Goal: Transaction & Acquisition: Purchase product/service

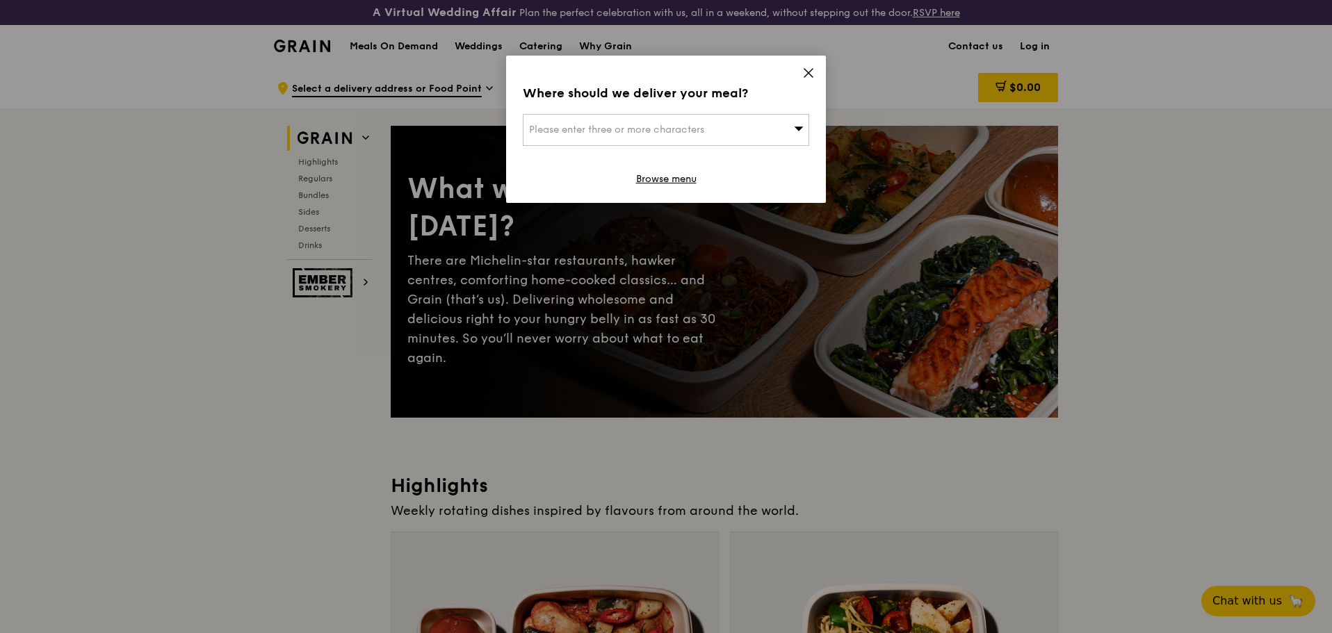
click at [796, 132] on icon at bounding box center [799, 128] width 10 height 10
click at [813, 71] on icon at bounding box center [808, 73] width 13 height 13
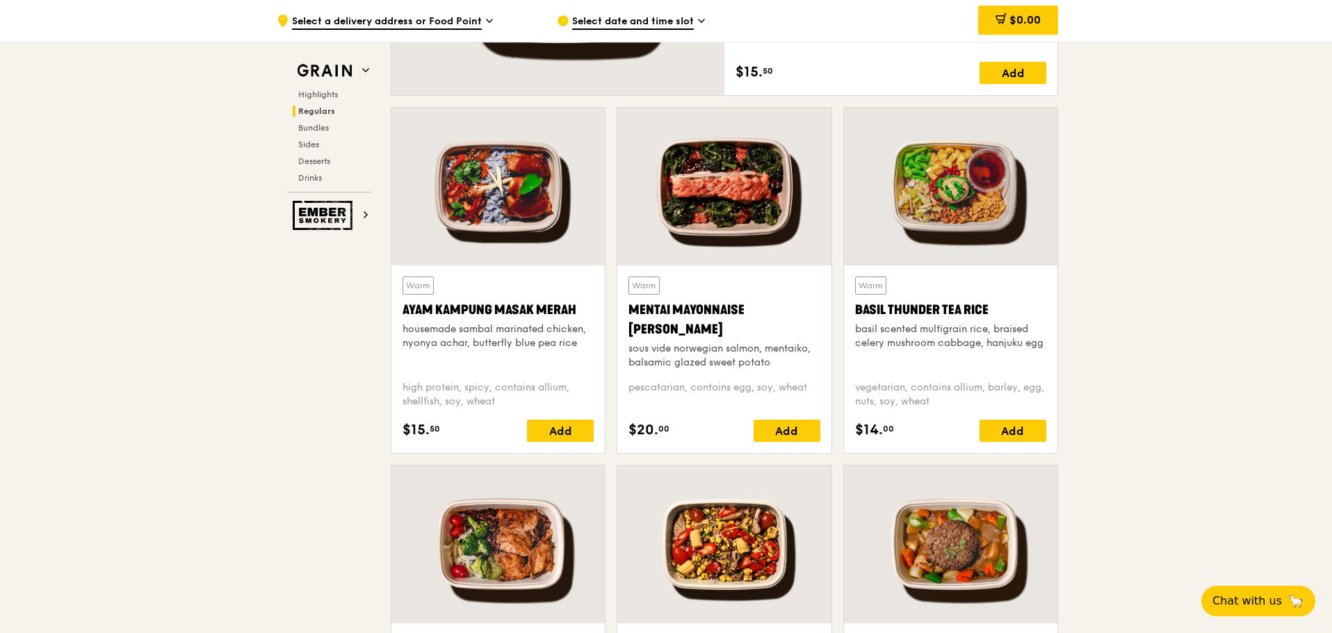
scroll to position [1251, 0]
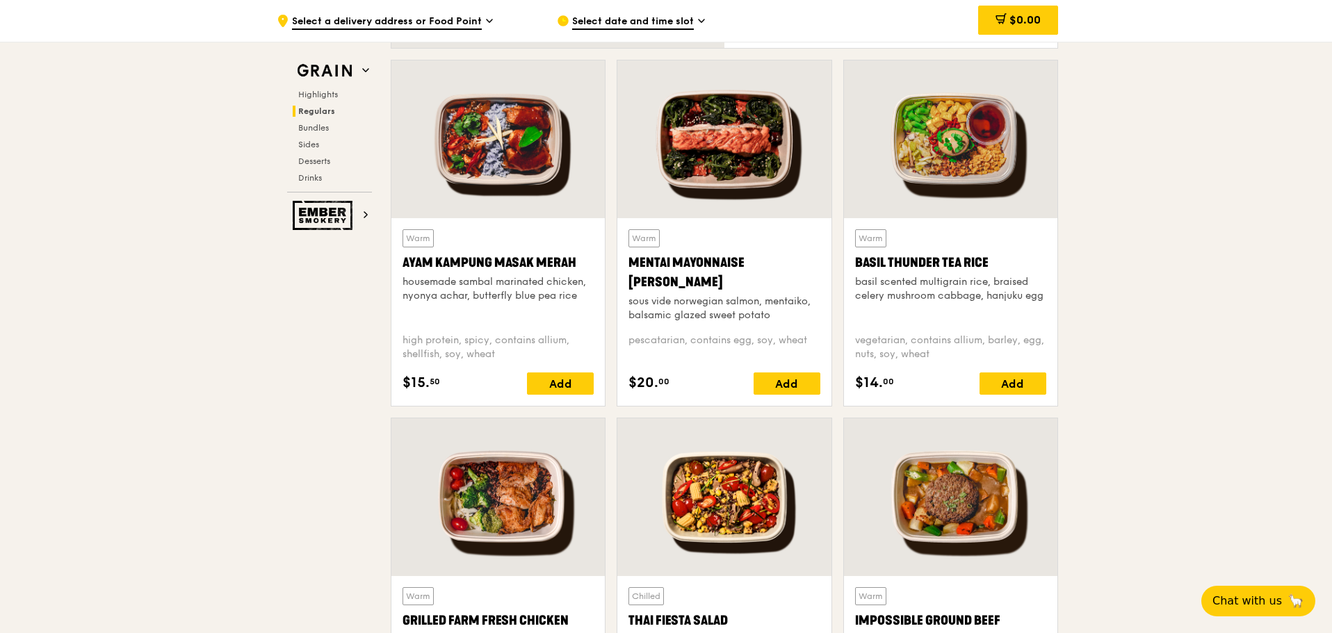
click at [960, 151] on div at bounding box center [950, 139] width 213 height 158
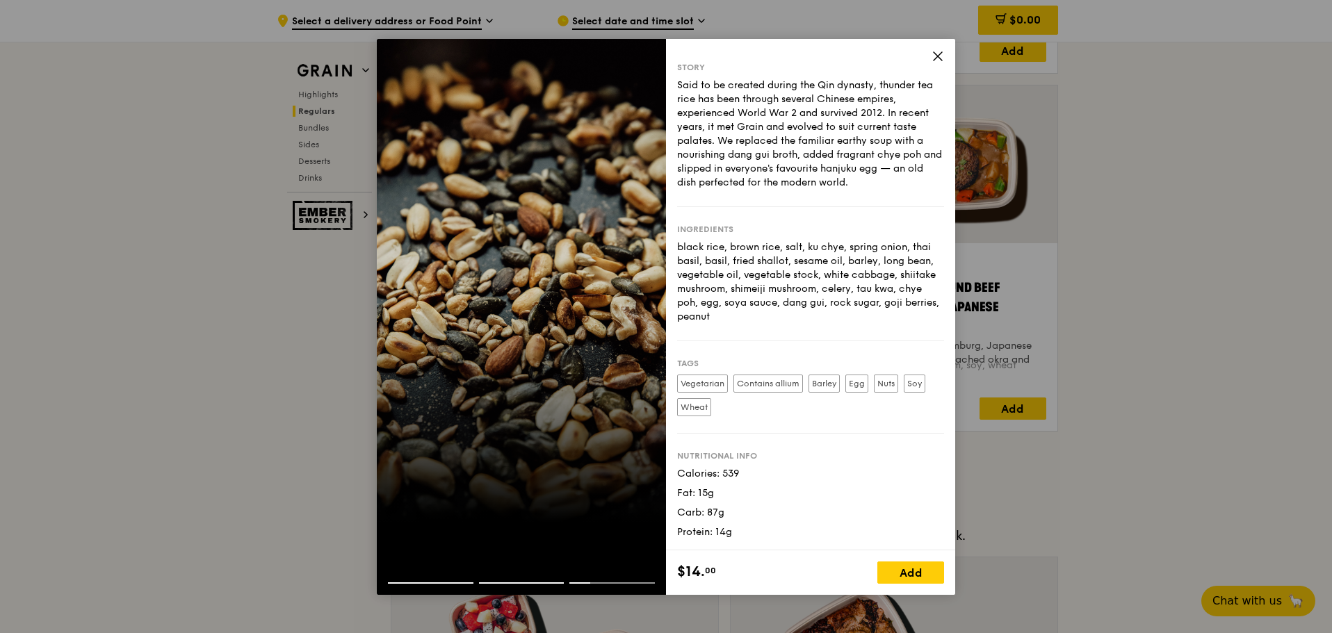
scroll to position [1580, 0]
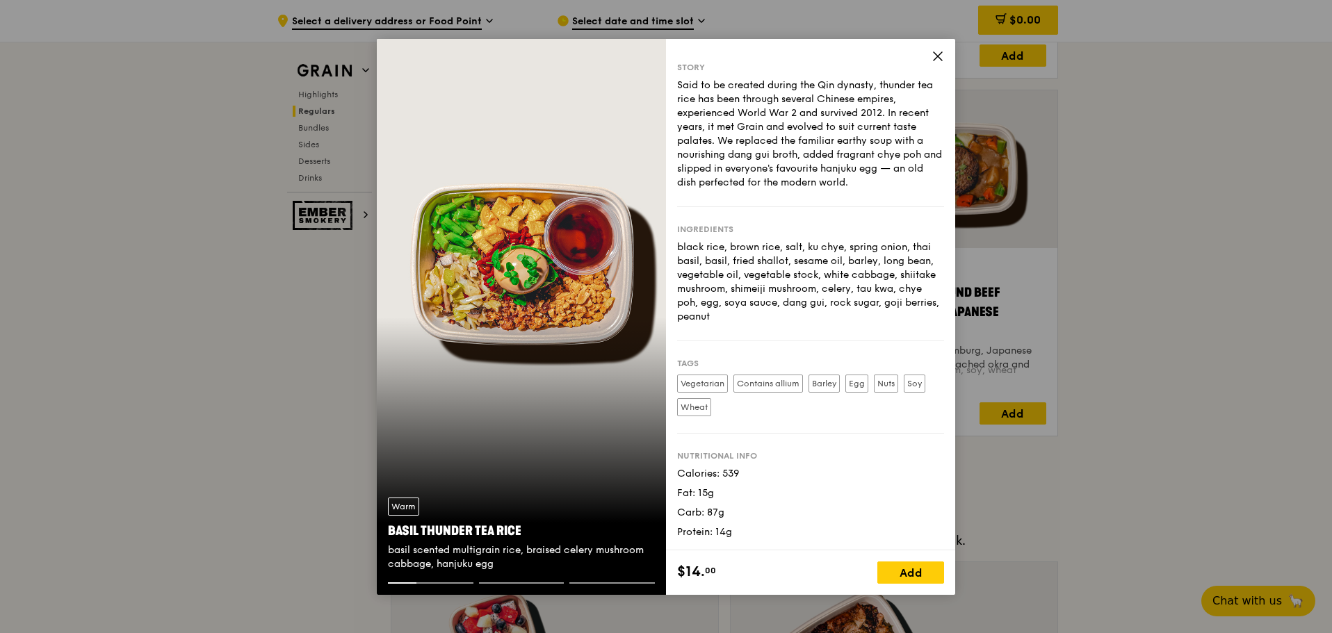
click at [587, 116] on div "Warm Basil Thunder Tea Rice basil scented multigrain rice, braised celery mushr…" at bounding box center [521, 317] width 289 height 556
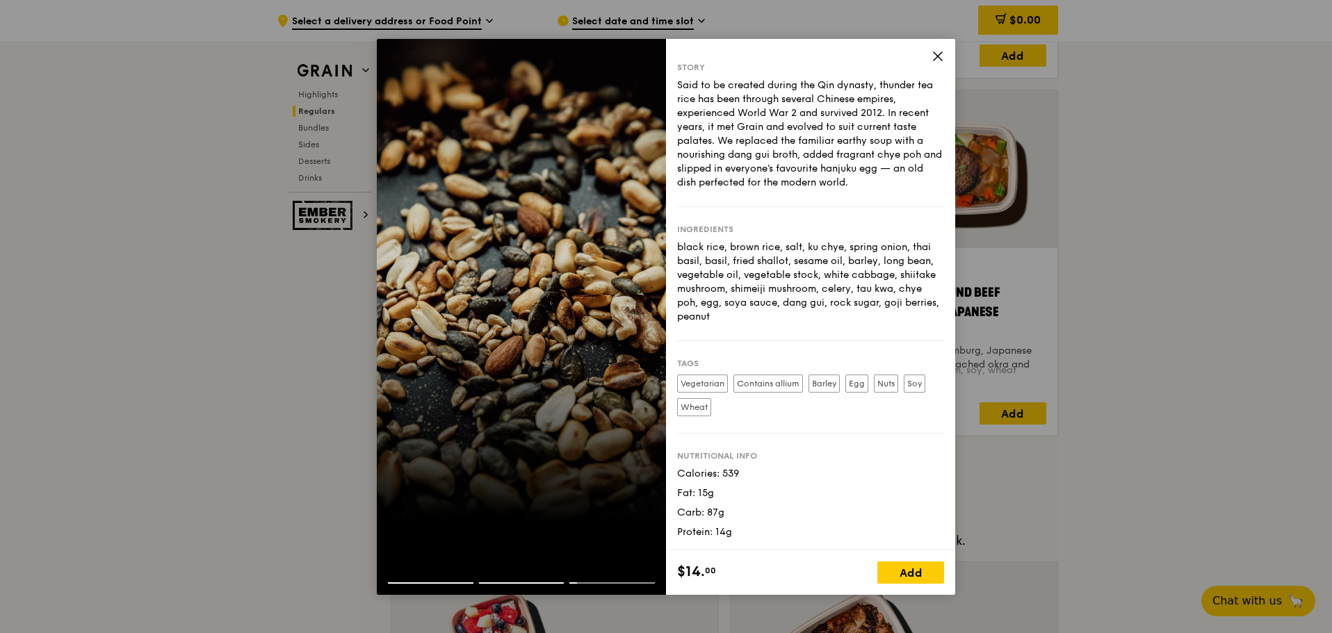
click at [934, 57] on icon at bounding box center [938, 56] width 13 height 13
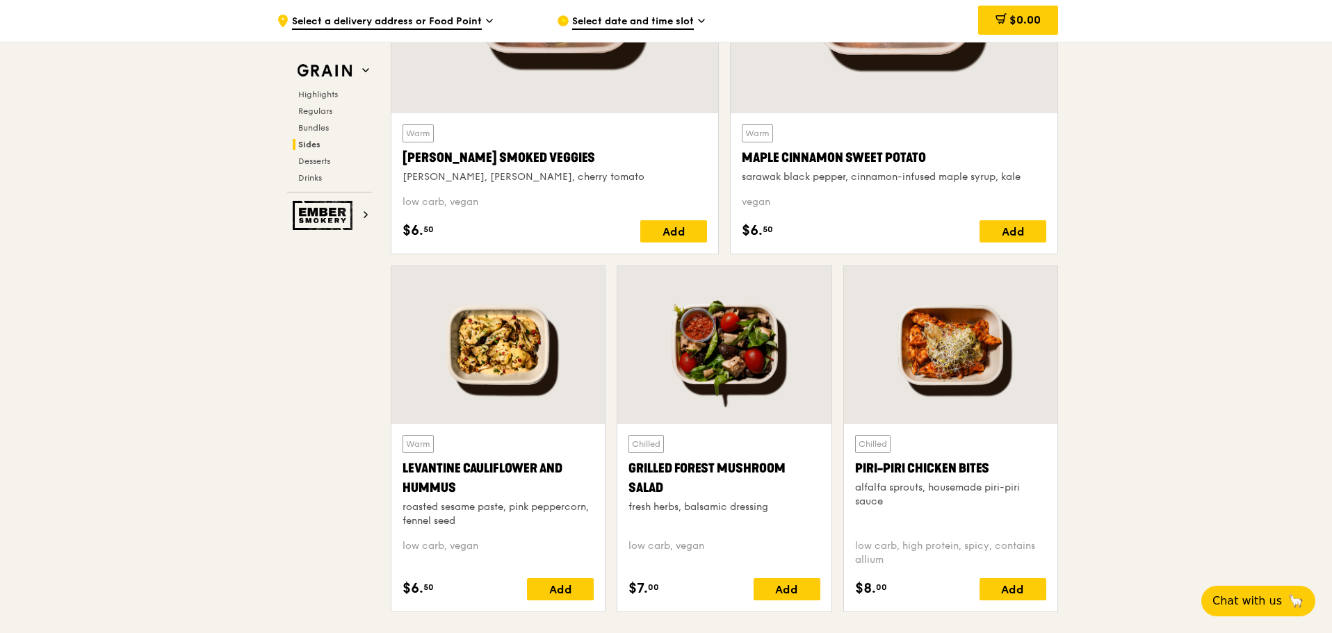
scroll to position [3387, 0]
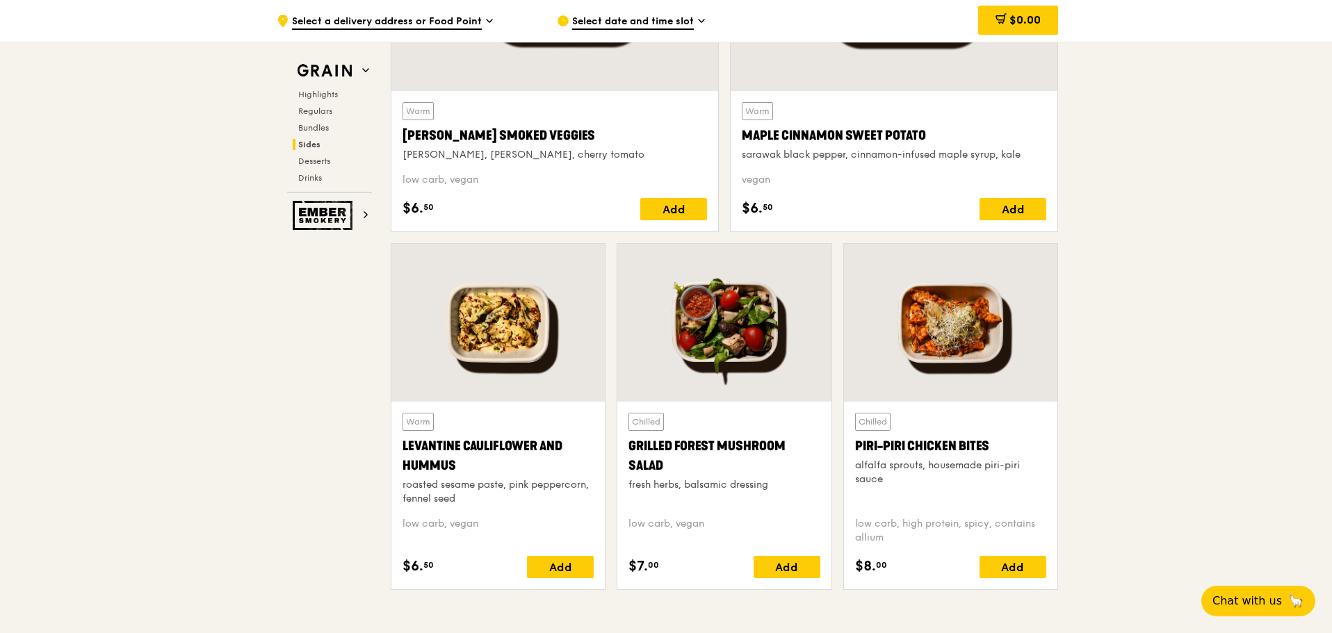
click at [501, 351] on div at bounding box center [497, 323] width 213 height 158
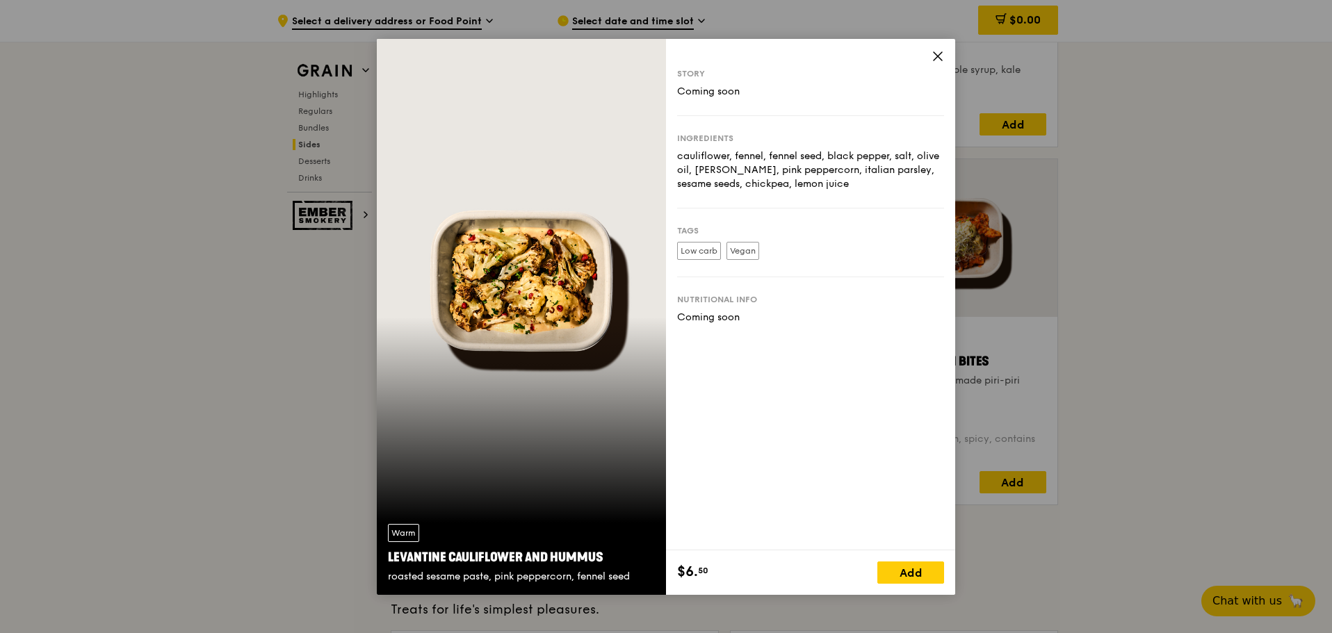
scroll to position [3665, 0]
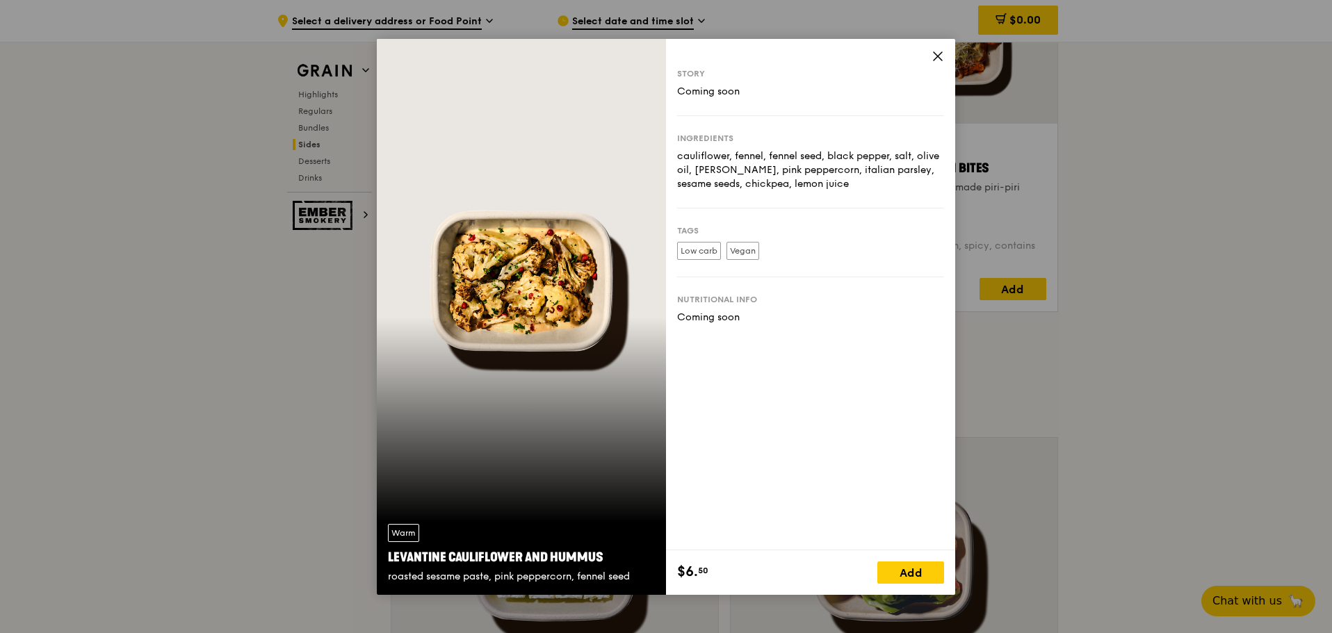
click at [933, 55] on icon at bounding box center [938, 56] width 13 height 13
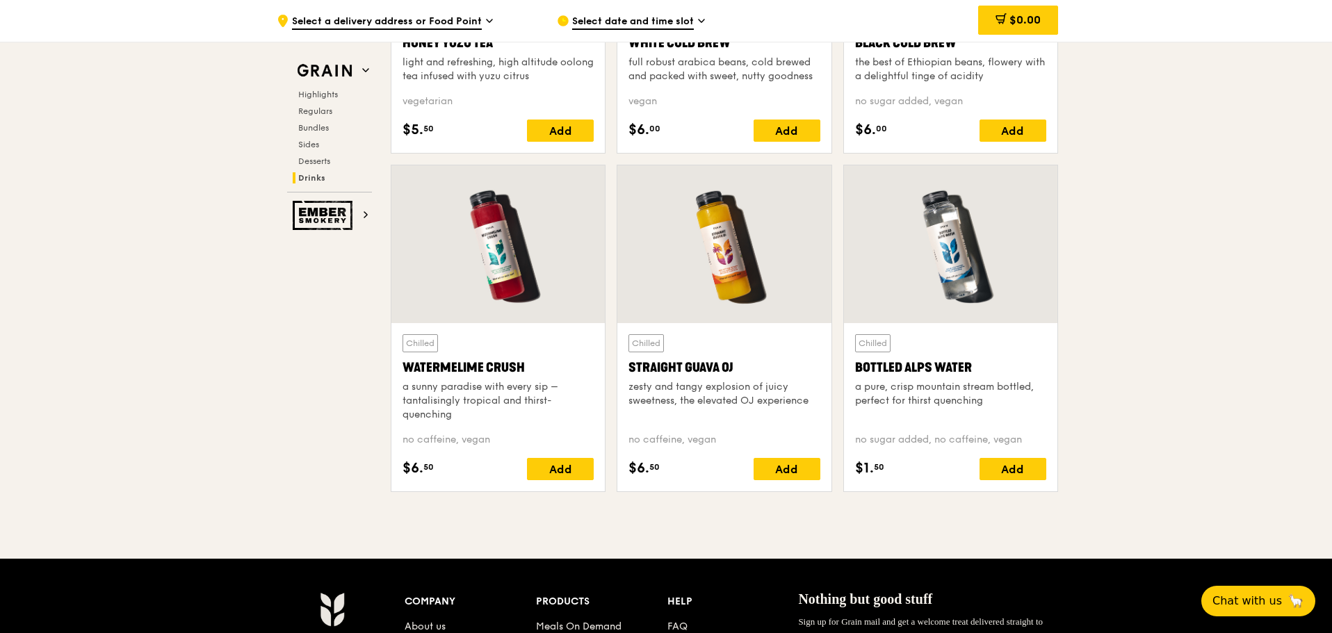
scroll to position [5404, 0]
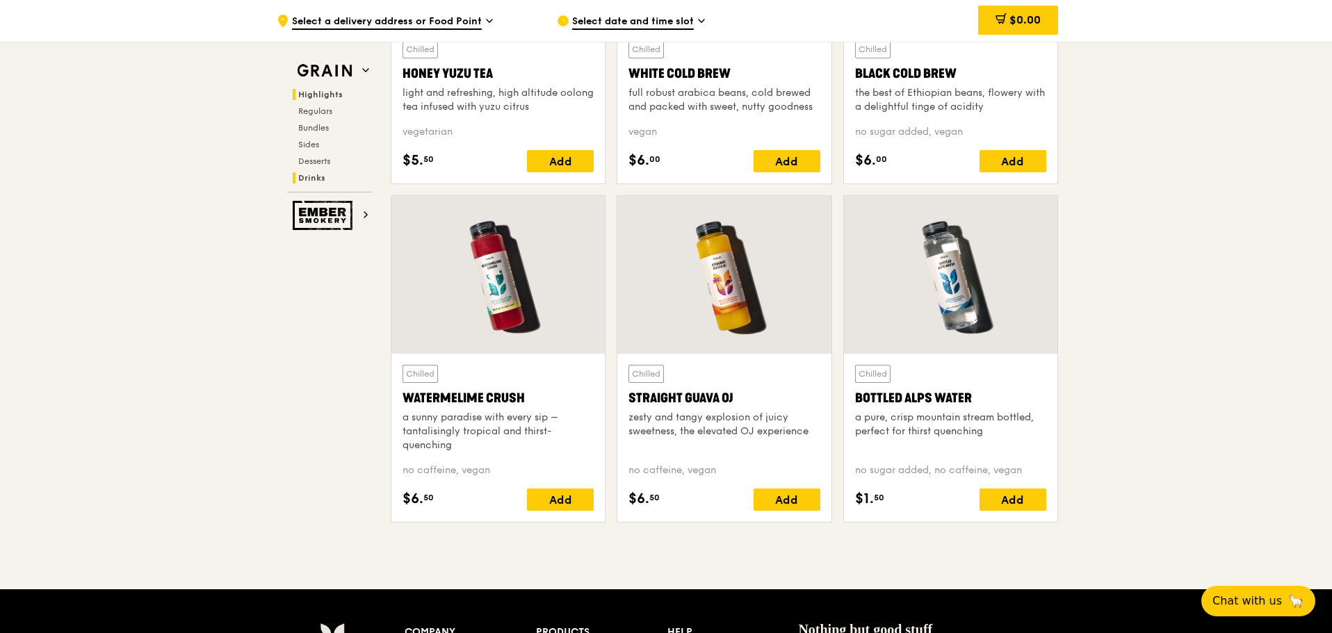
click at [315, 90] on span "Highlights" at bounding box center [320, 95] width 44 height 10
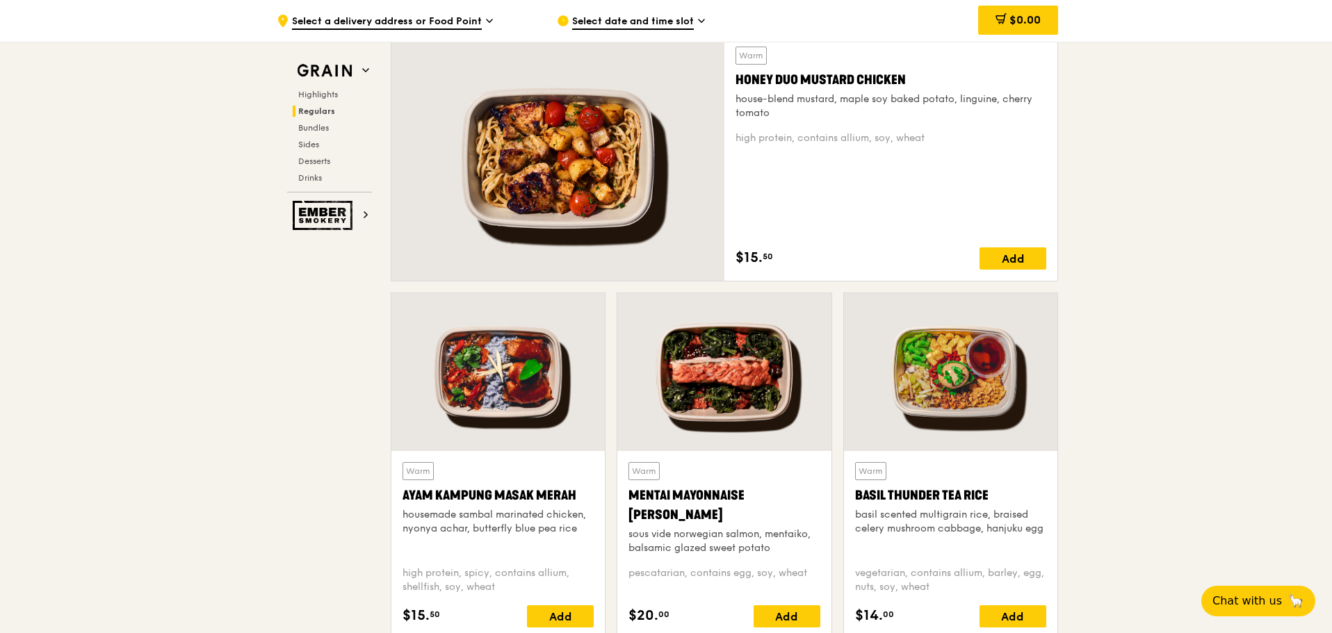
scroll to position [1043, 0]
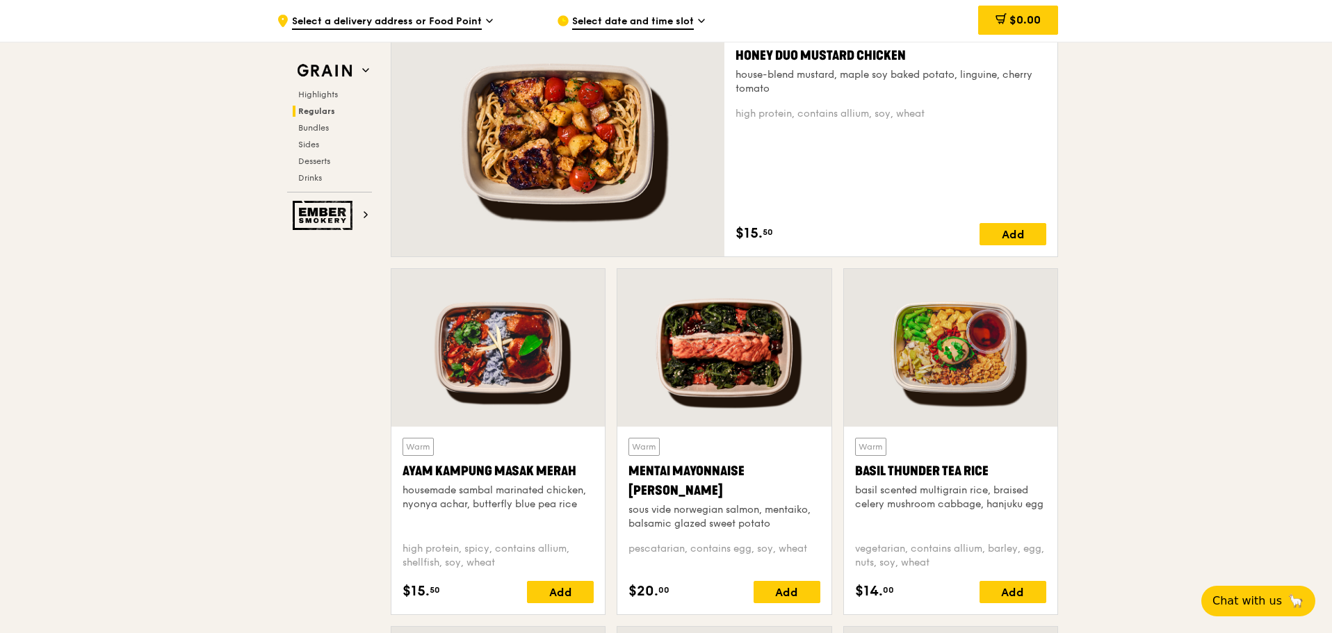
click at [939, 369] on div at bounding box center [950, 348] width 213 height 158
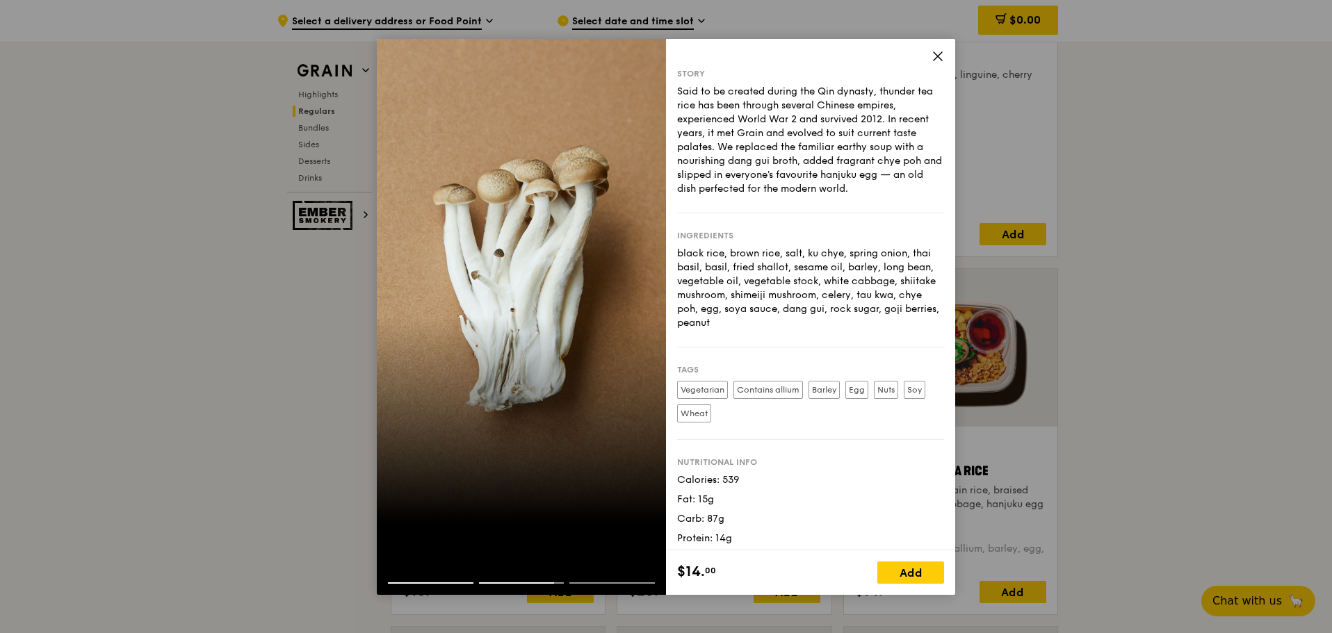
click at [939, 58] on icon at bounding box center [938, 56] width 13 height 13
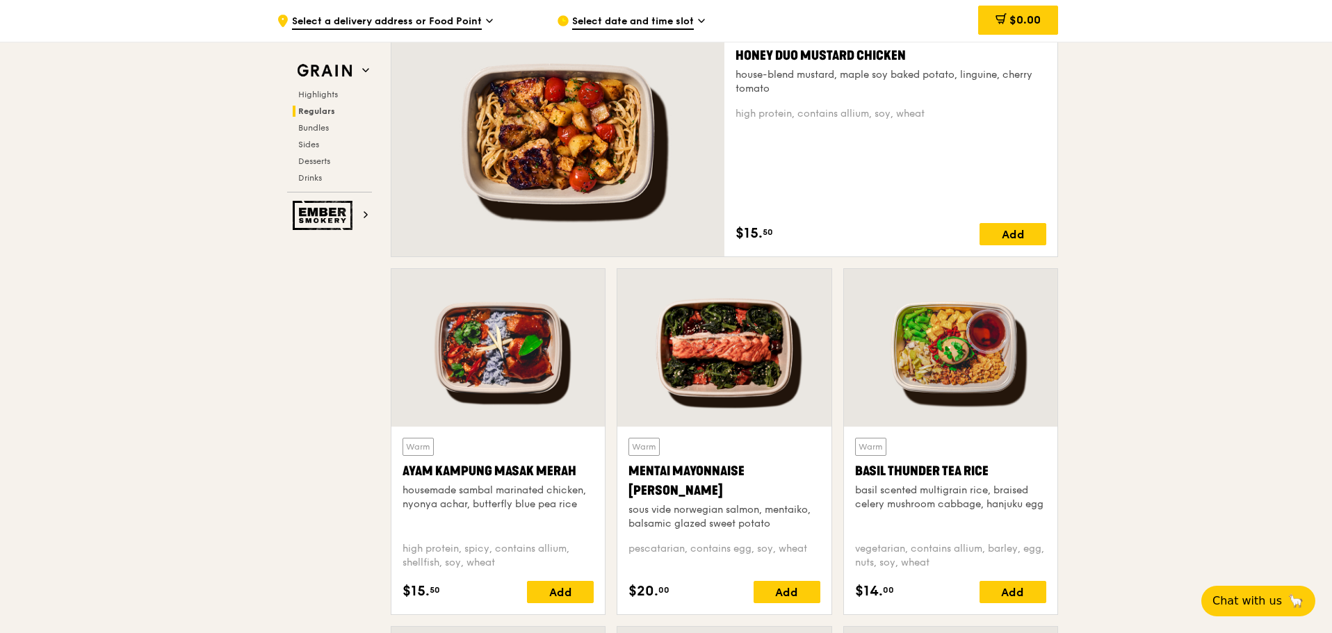
drag, startPoint x: 316, startPoint y: 177, endPoint x: 668, endPoint y: 238, distance: 357.6
click at [321, 179] on span "Drinks" at bounding box center [310, 178] width 24 height 10
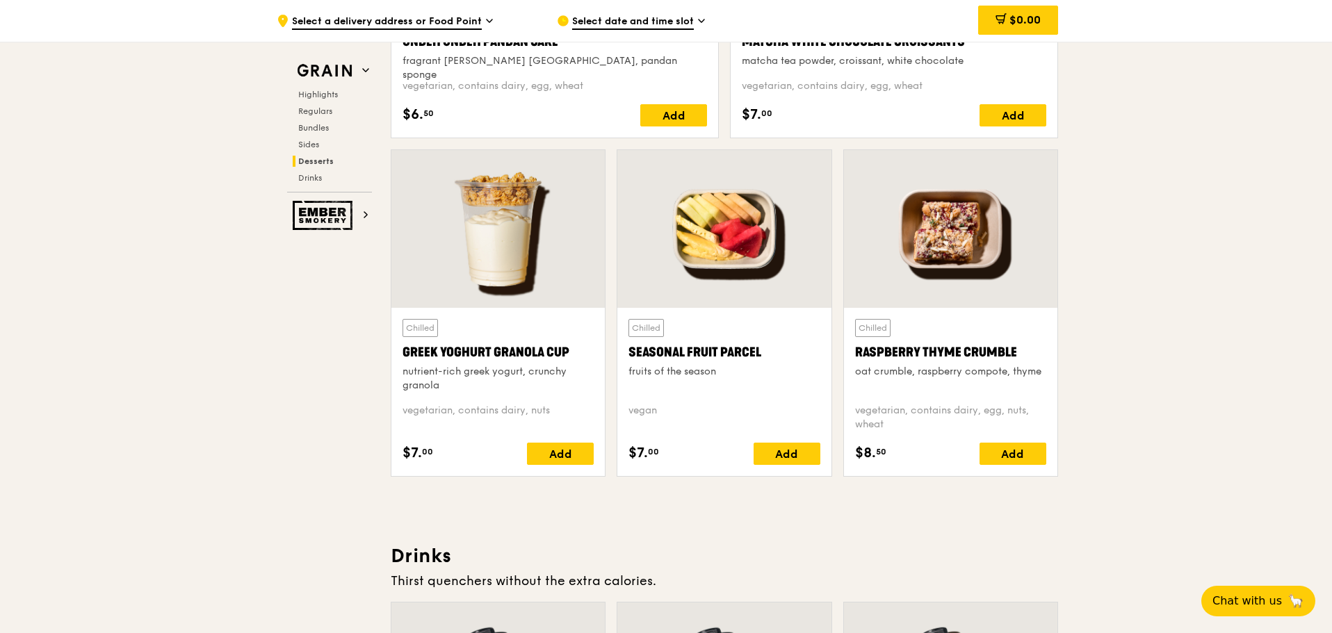
scroll to position [4627, 0]
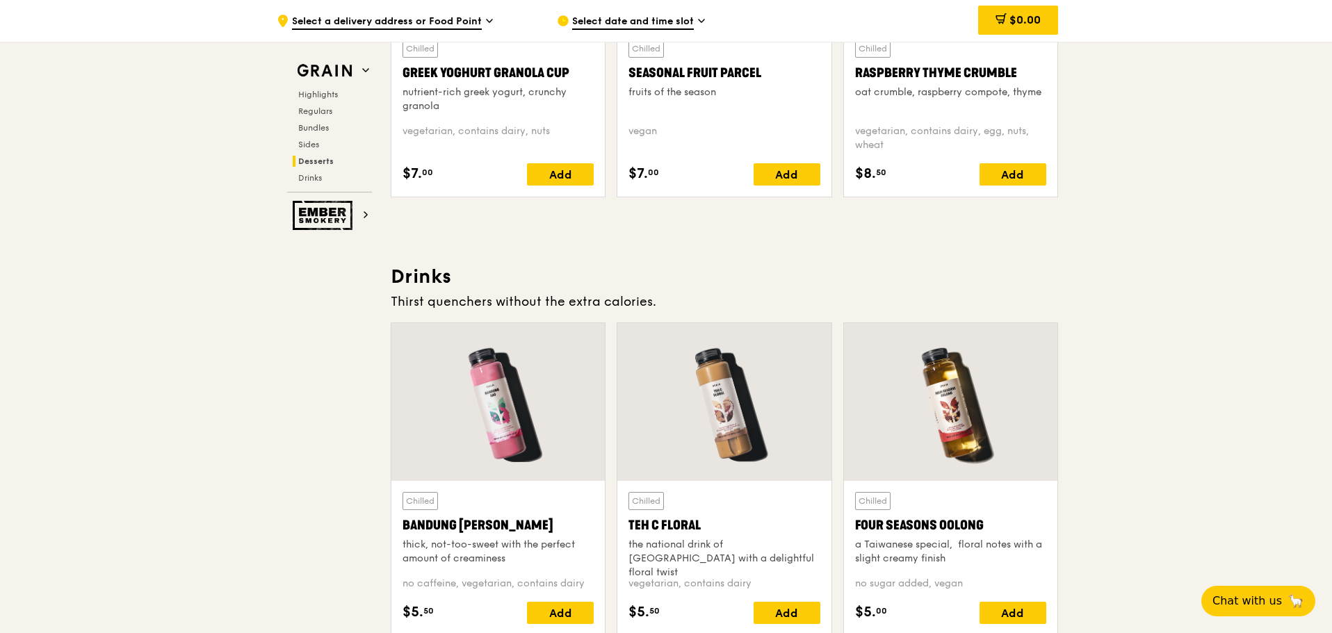
click at [491, 19] on icon at bounding box center [490, 20] width 6 height 3
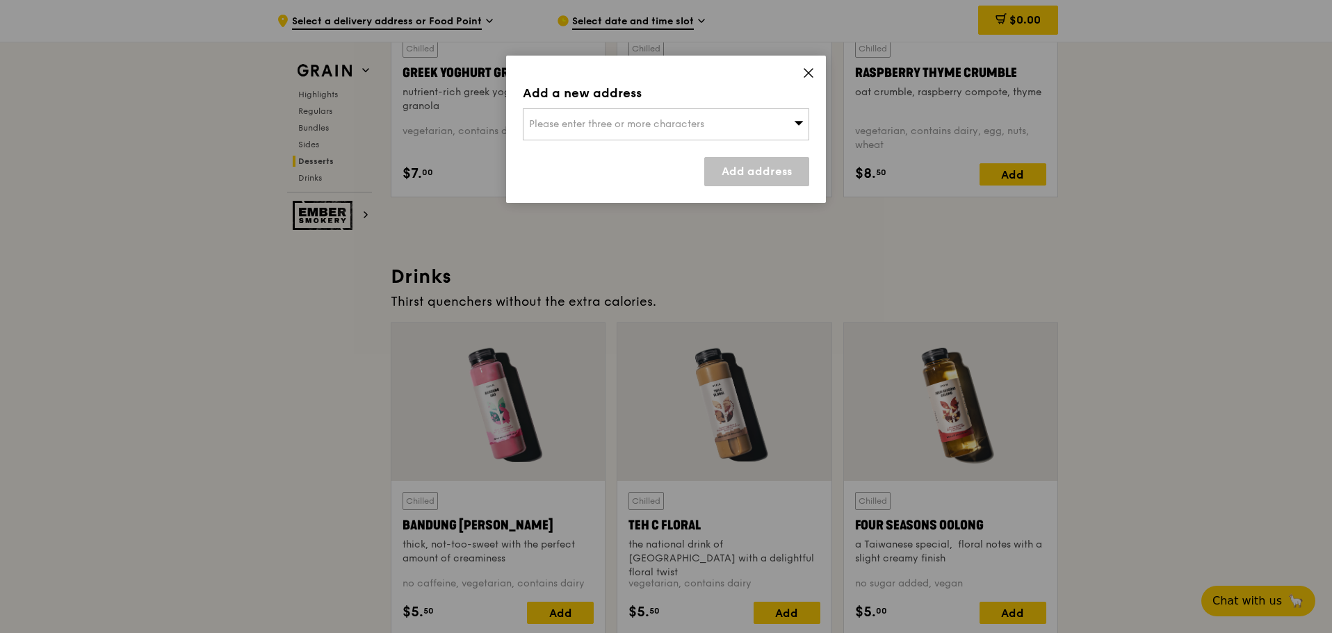
click at [796, 120] on icon at bounding box center [799, 122] width 10 height 10
click at [809, 71] on icon at bounding box center [808, 73] width 13 height 13
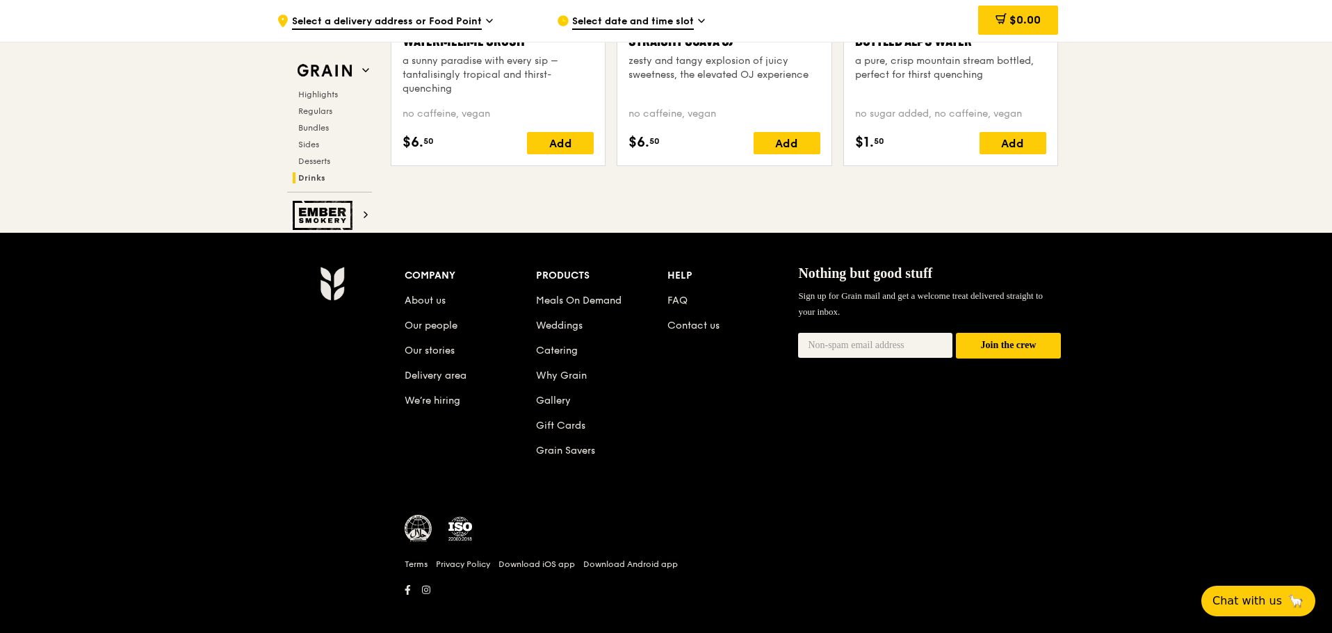
scroll to position [5771, 0]
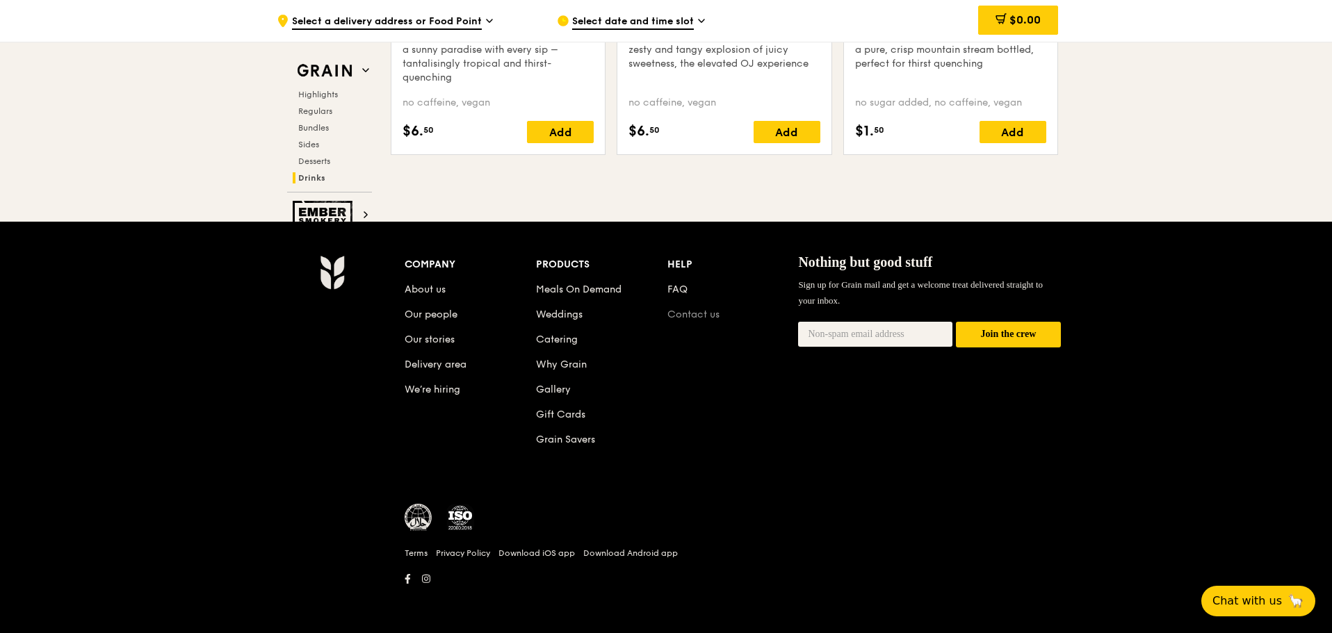
click at [688, 314] on link "Contact us" at bounding box center [693, 315] width 52 height 12
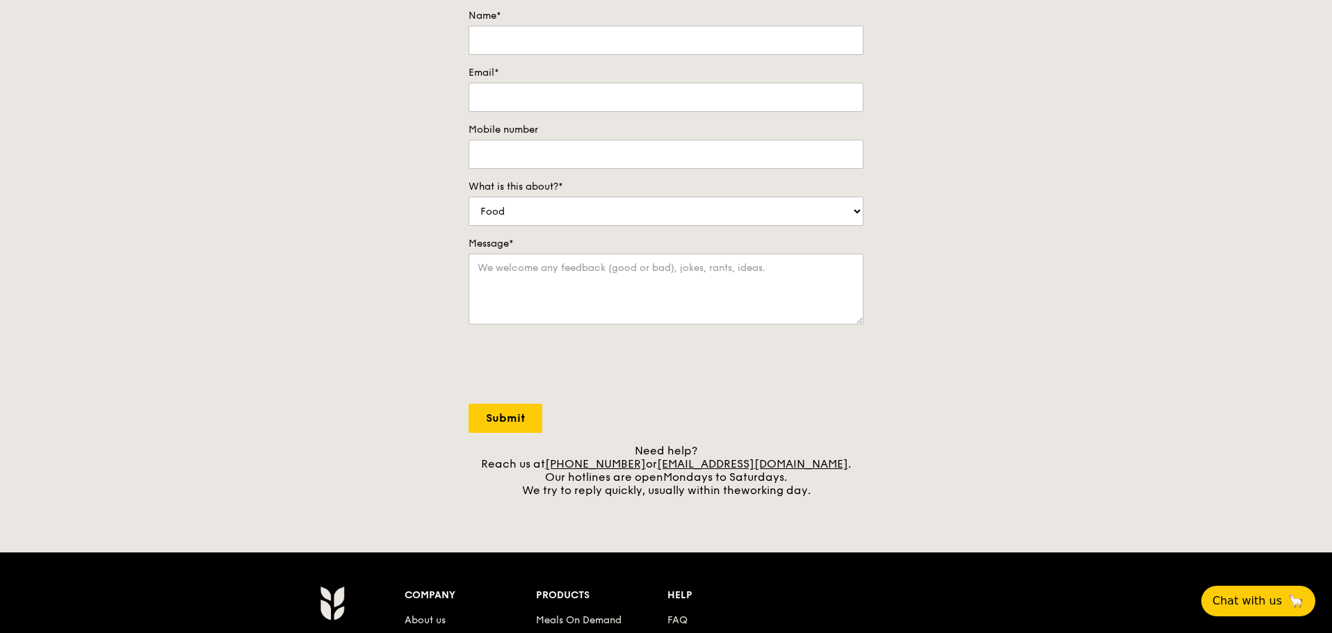
scroll to position [417, 0]
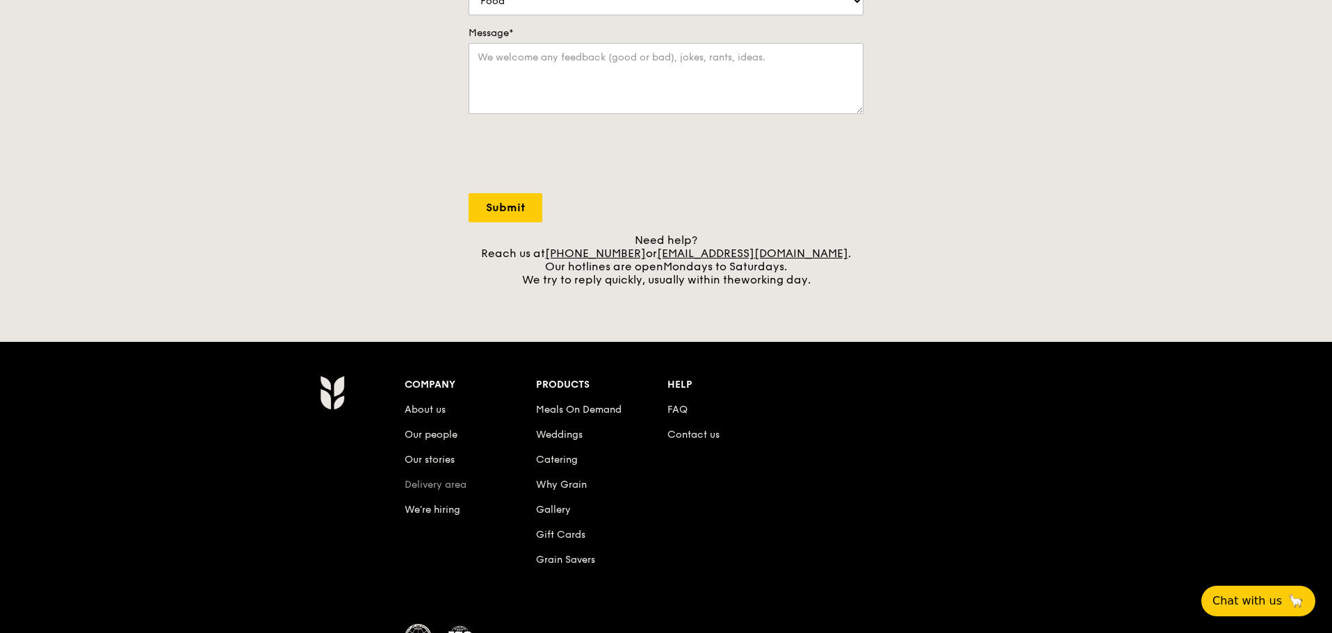
click at [459, 487] on link "Delivery area" at bounding box center [436, 485] width 62 height 12
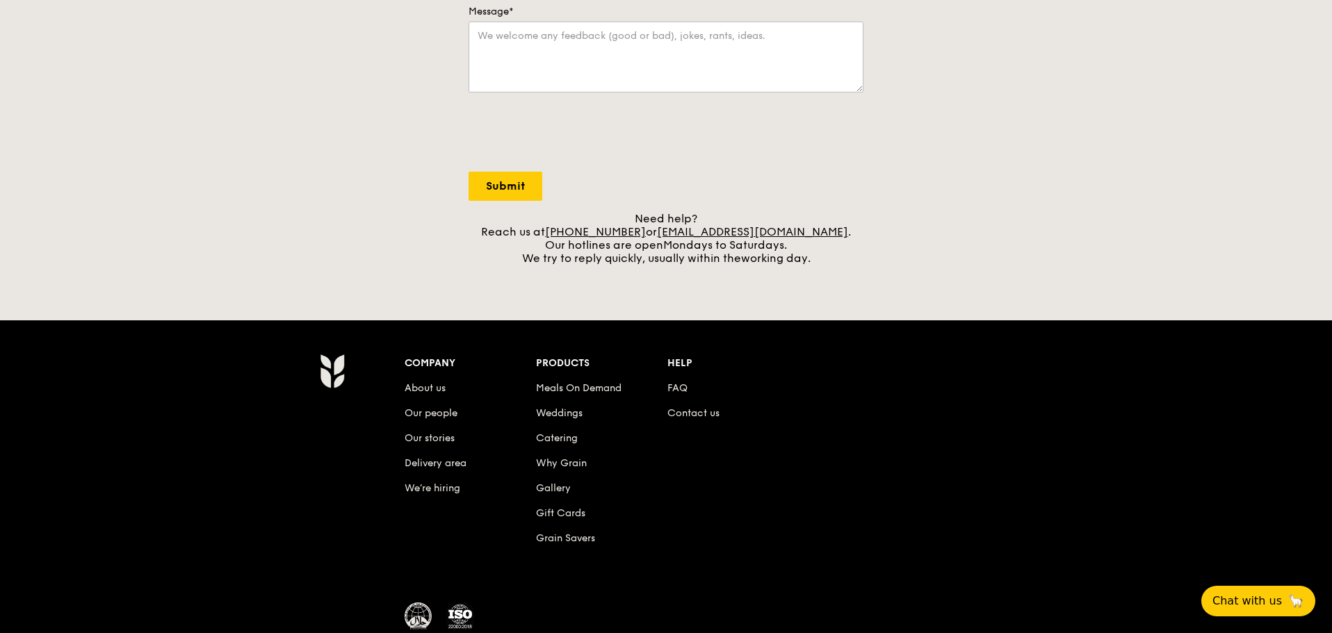
scroll to position [537, 0]
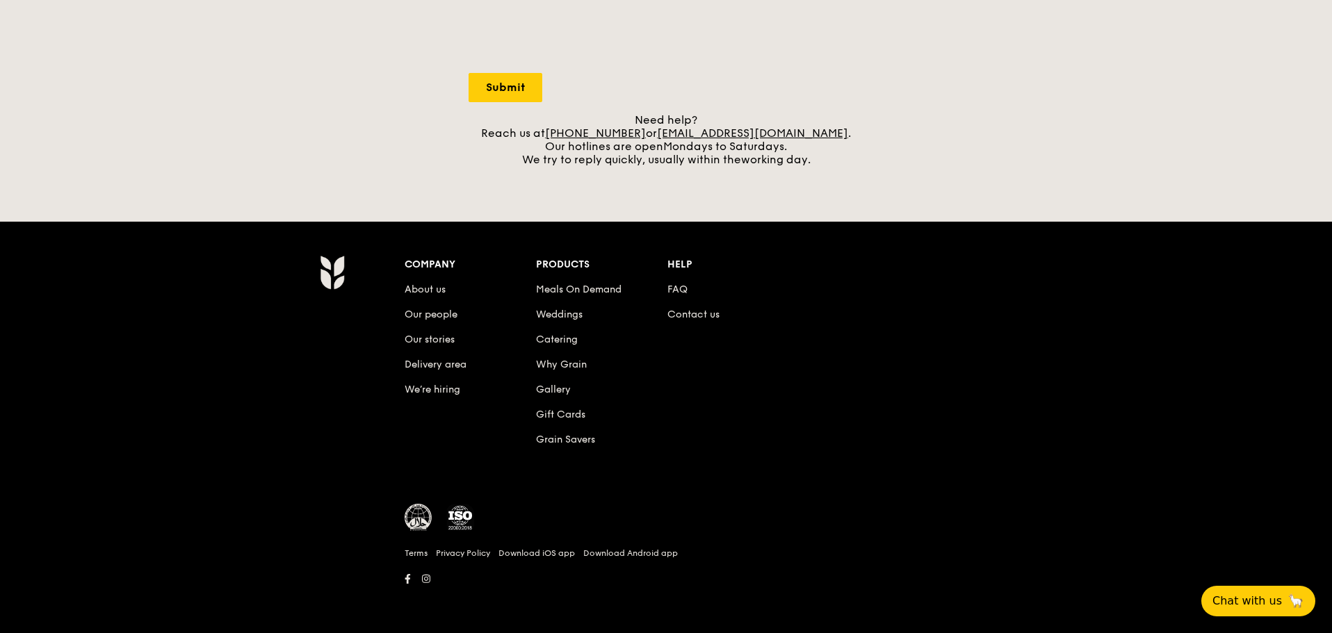
click at [688, 289] on li "FAQ" at bounding box center [732, 287] width 131 height 25
click at [684, 289] on link "FAQ" at bounding box center [677, 290] width 20 height 12
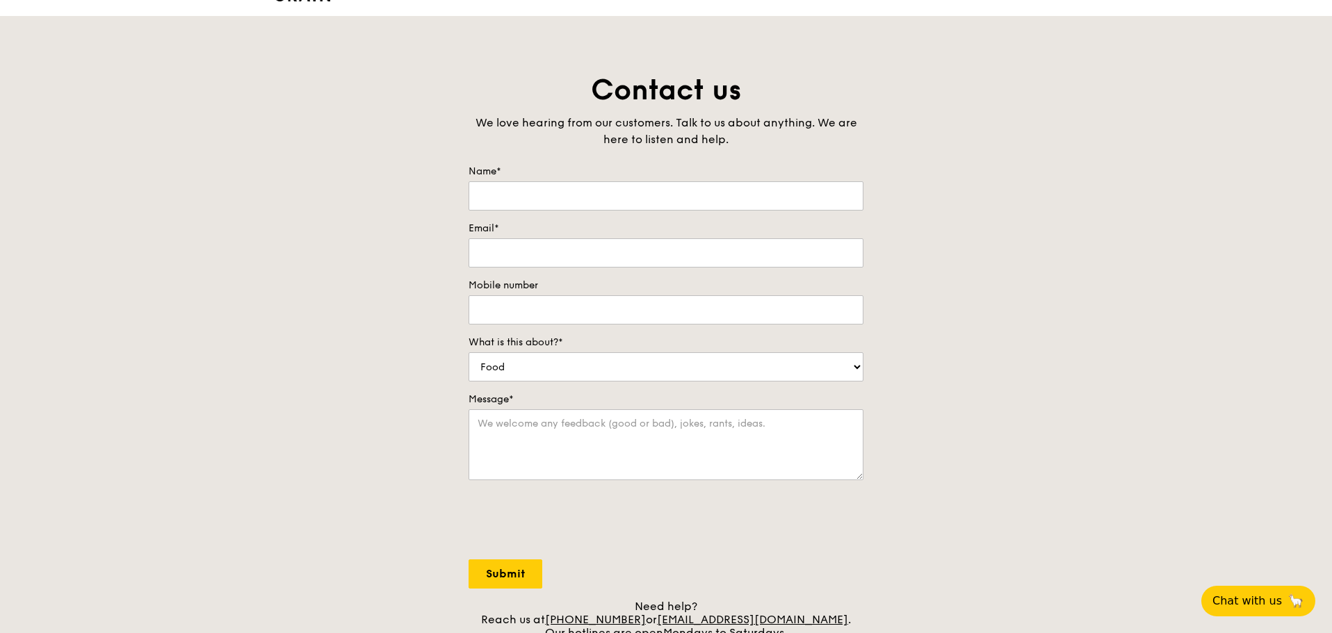
scroll to position [0, 0]
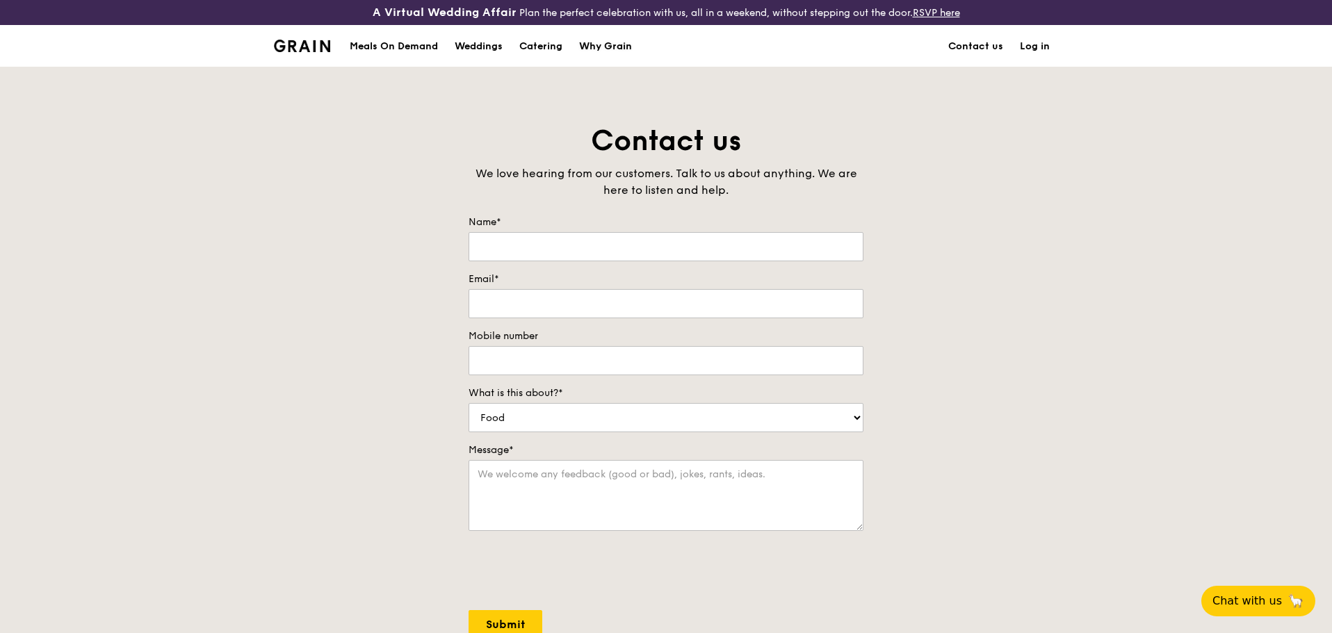
click at [624, 37] on div "Why Grain" at bounding box center [605, 47] width 53 height 42
click at [617, 45] on div "Why Grain" at bounding box center [605, 47] width 53 height 42
click at [311, 37] on div "Grain logo" at bounding box center [302, 45] width 56 height 42
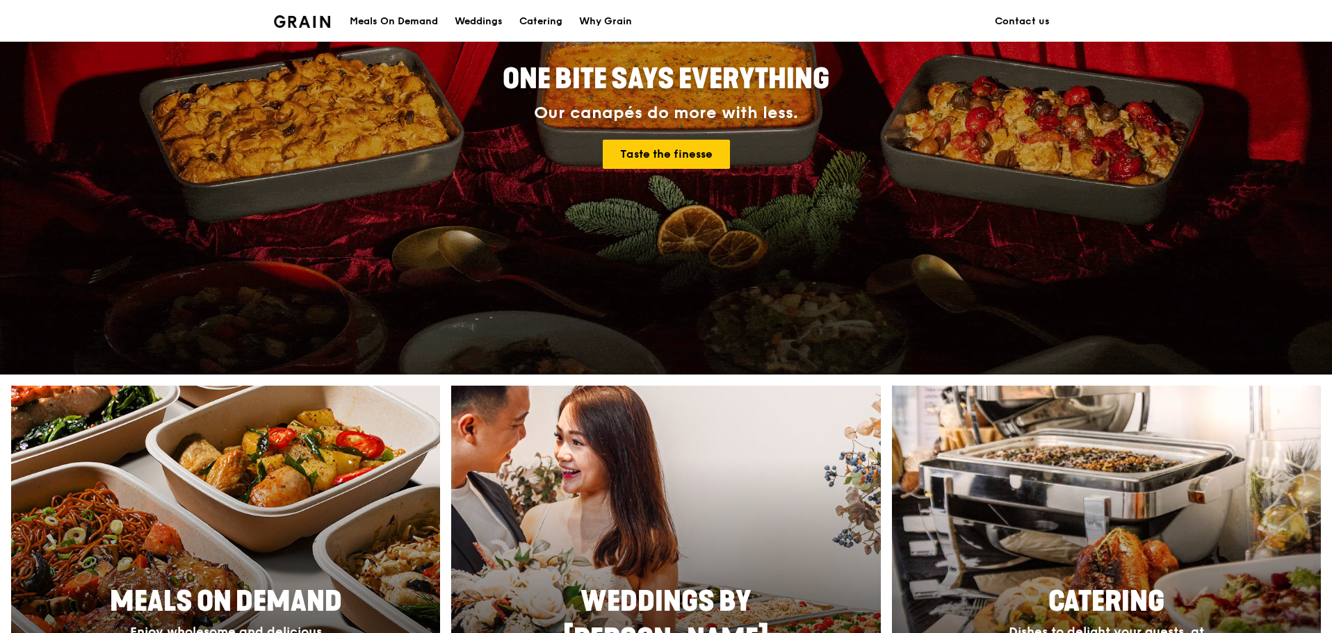
scroll to position [348, 0]
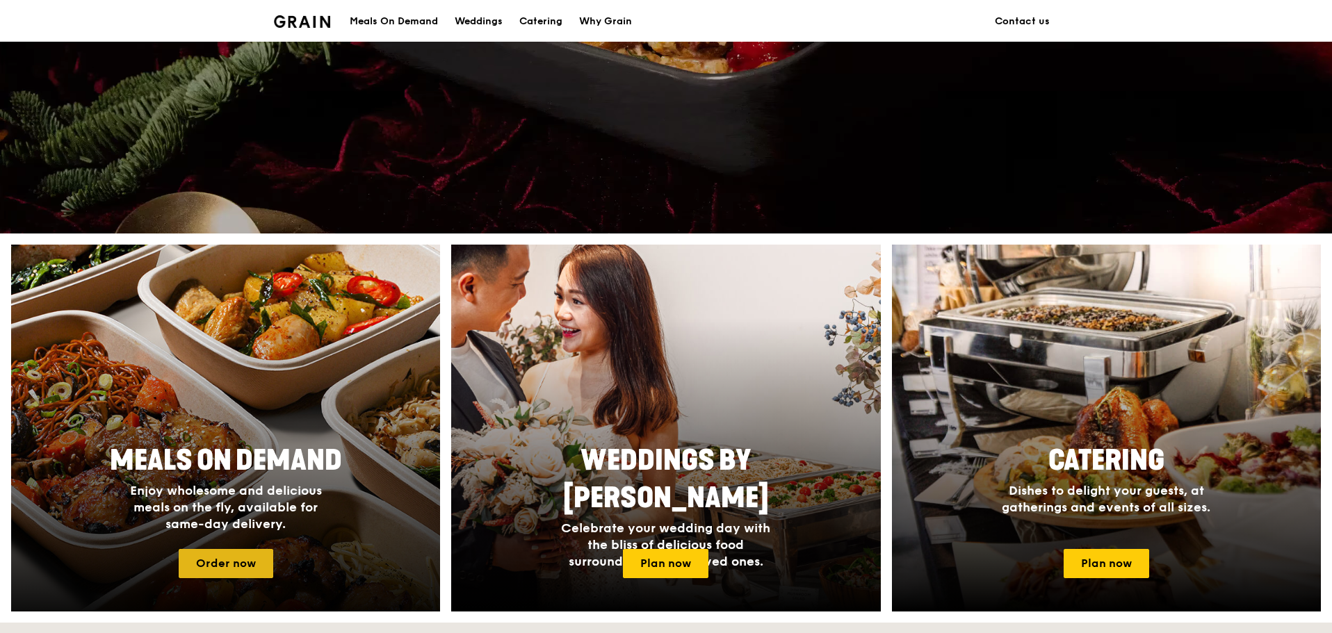
click at [244, 573] on link "Order now" at bounding box center [226, 563] width 95 height 29
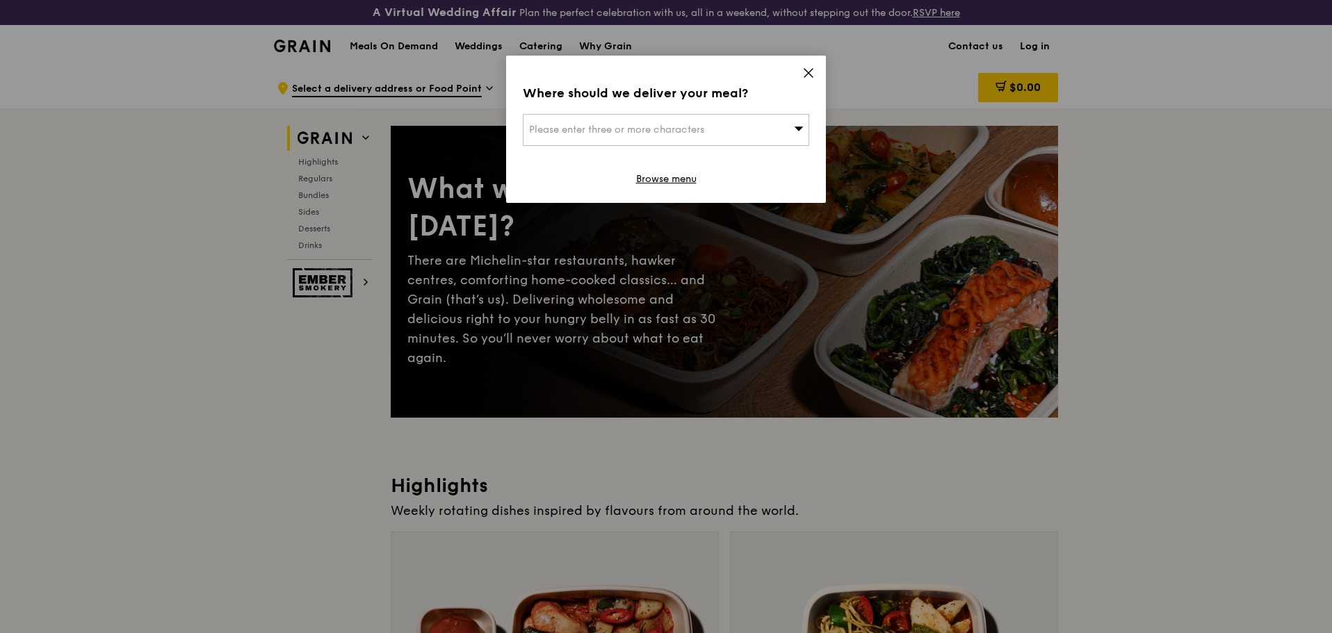
click at [704, 128] on span "Please enter three or more characters" at bounding box center [616, 130] width 175 height 12
type input "tuas"
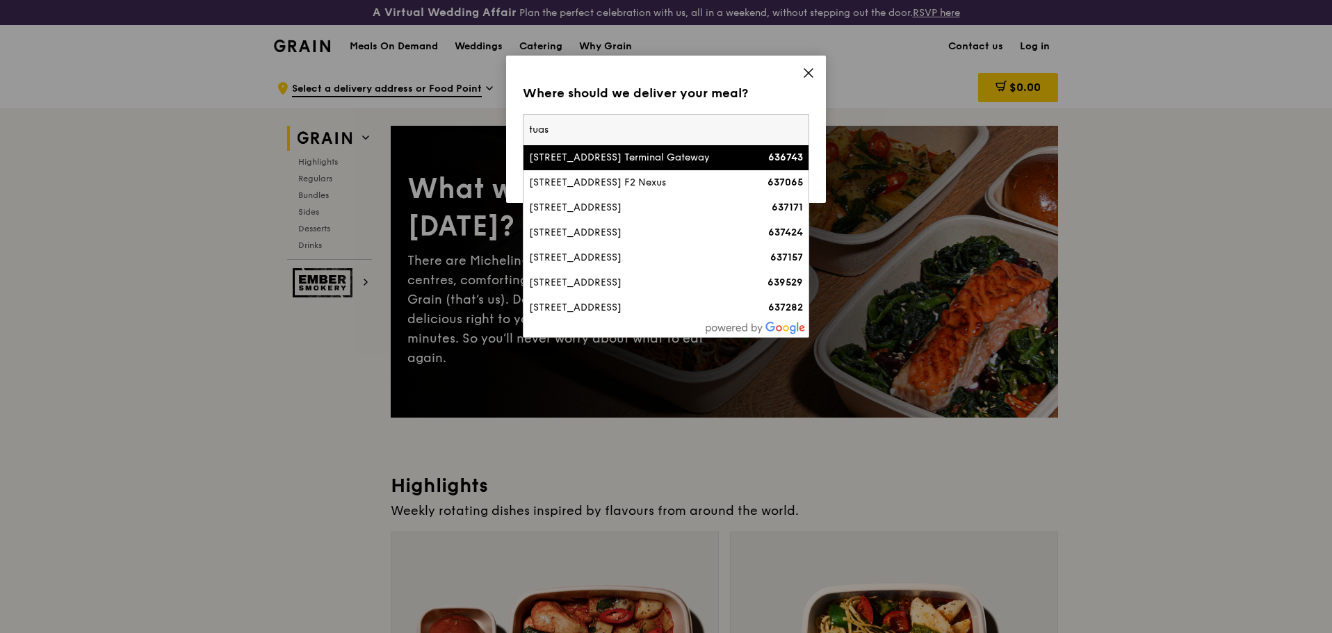
drag, startPoint x: 558, startPoint y: 131, endPoint x: 411, endPoint y: 133, distance: 147.4
click at [420, 135] on div "Where should we deliver your meal? Please enter three or more characters tuas […" at bounding box center [666, 316] width 1332 height 633
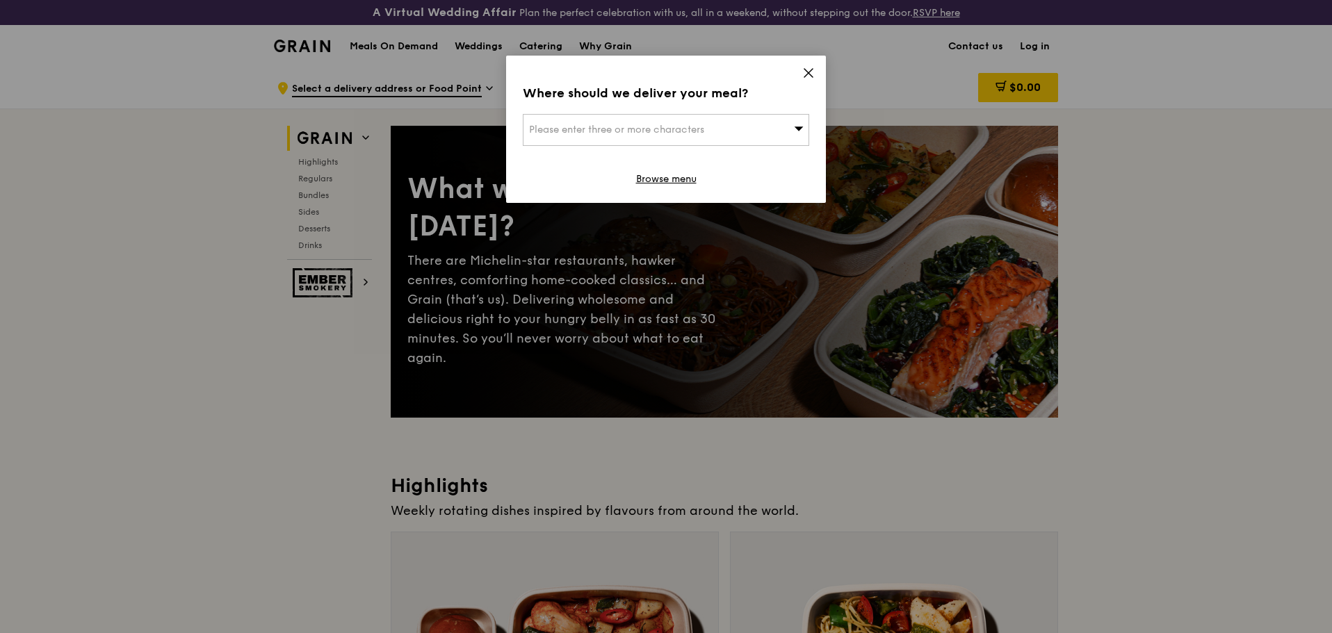
click at [795, 130] on icon at bounding box center [799, 128] width 10 height 10
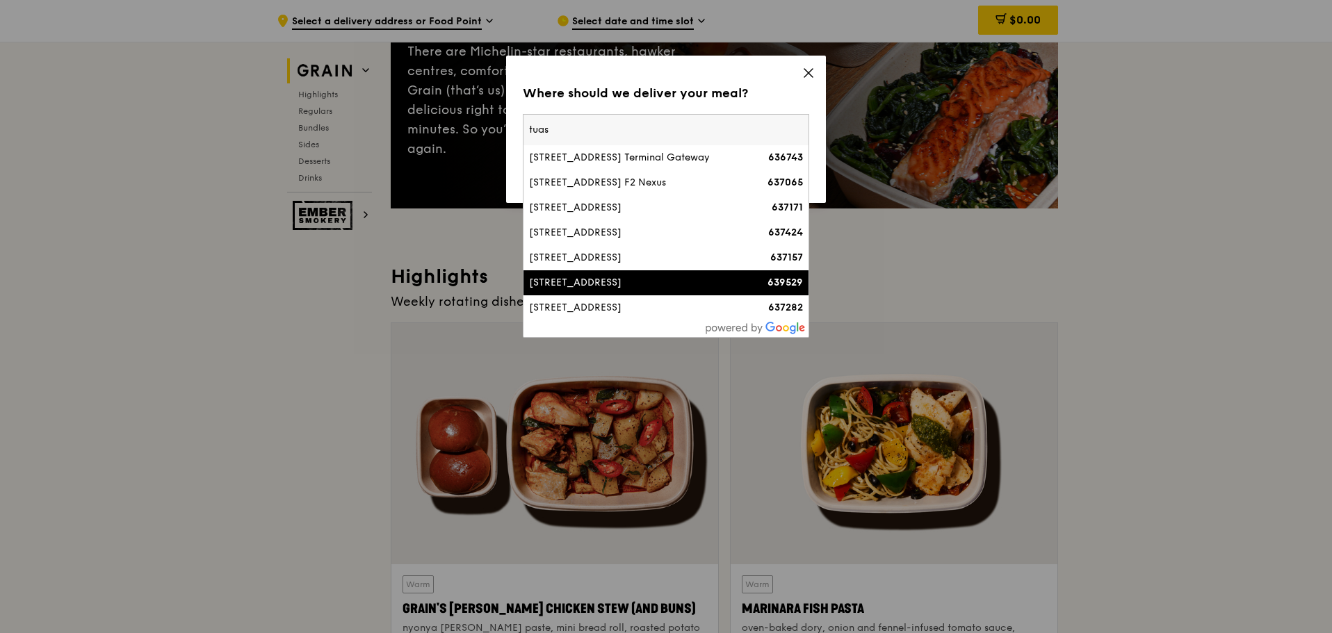
scroll to position [70, 0]
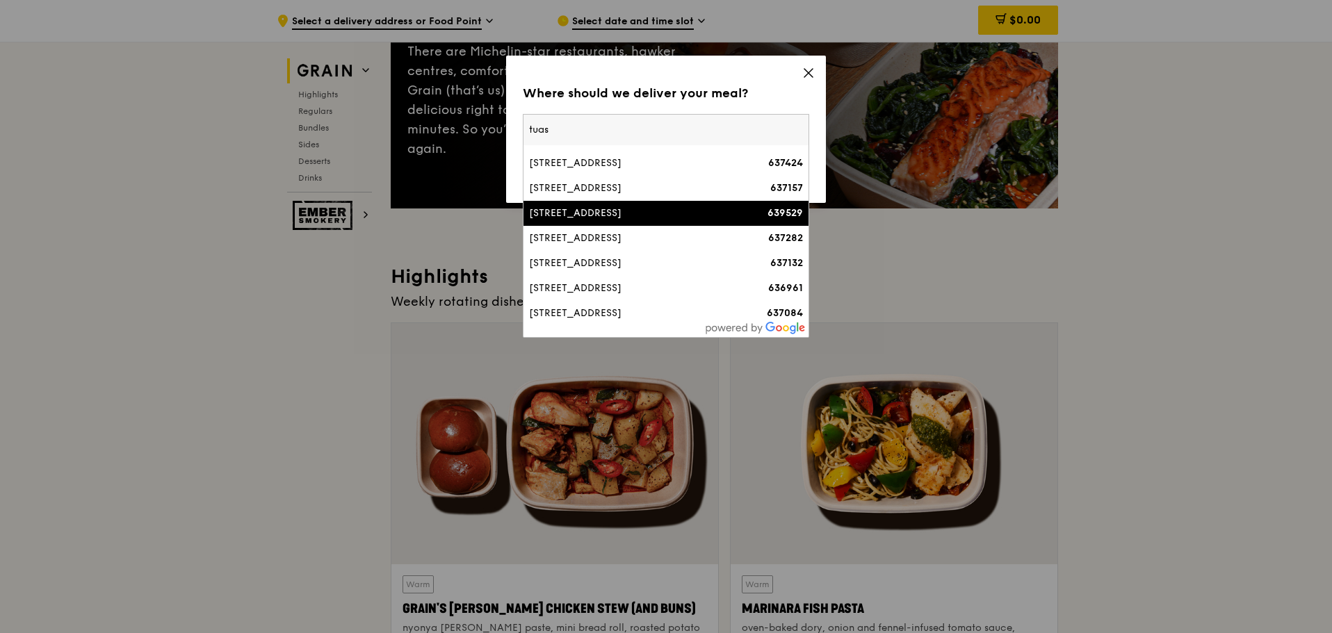
click at [714, 220] on div "[STREET_ADDRESS]" at bounding box center [632, 213] width 206 height 14
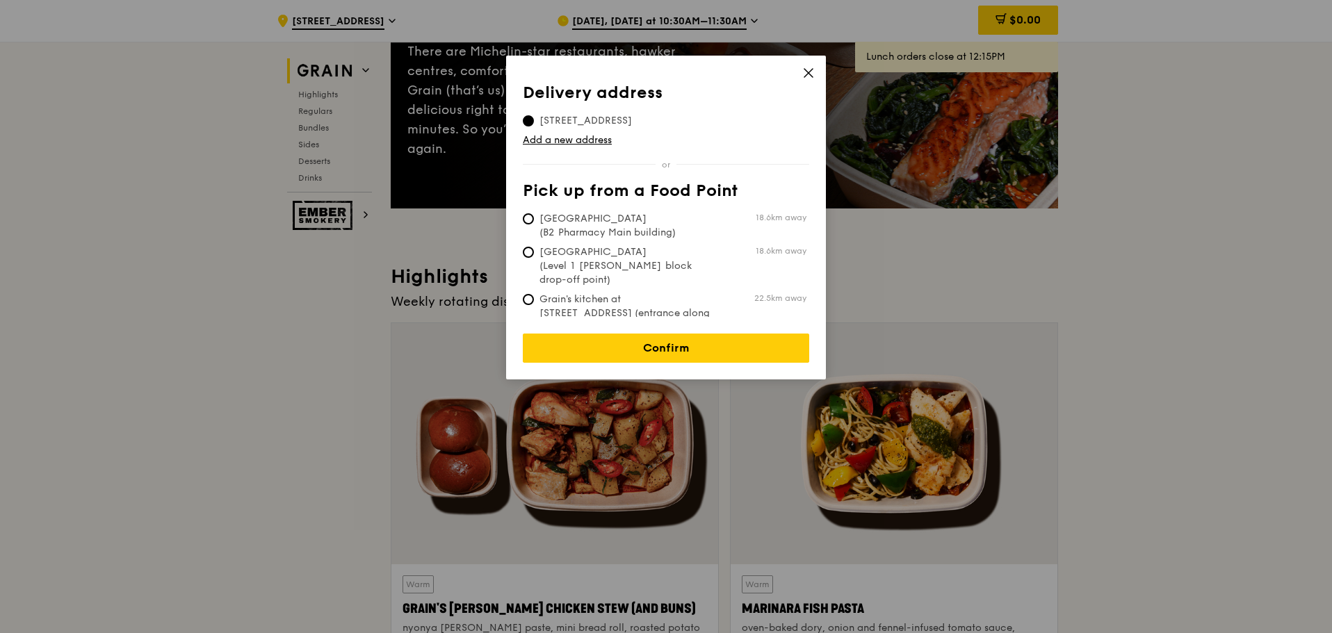
scroll to position [278, 0]
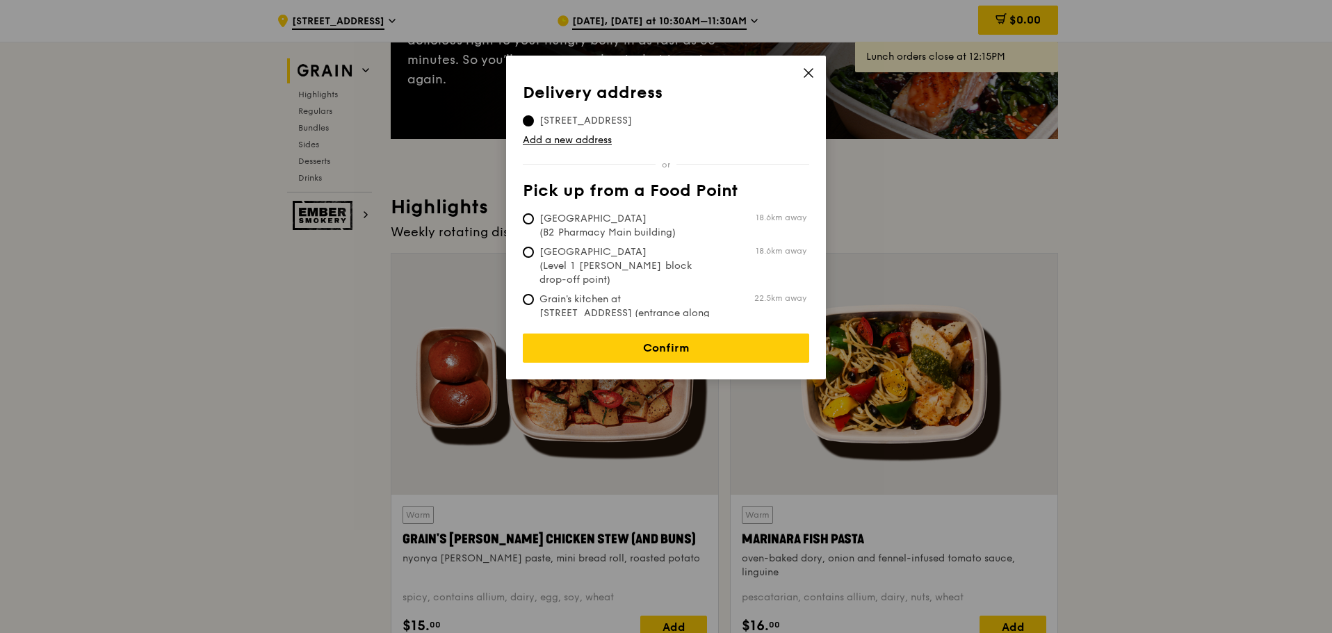
click at [806, 72] on icon at bounding box center [808, 73] width 13 height 13
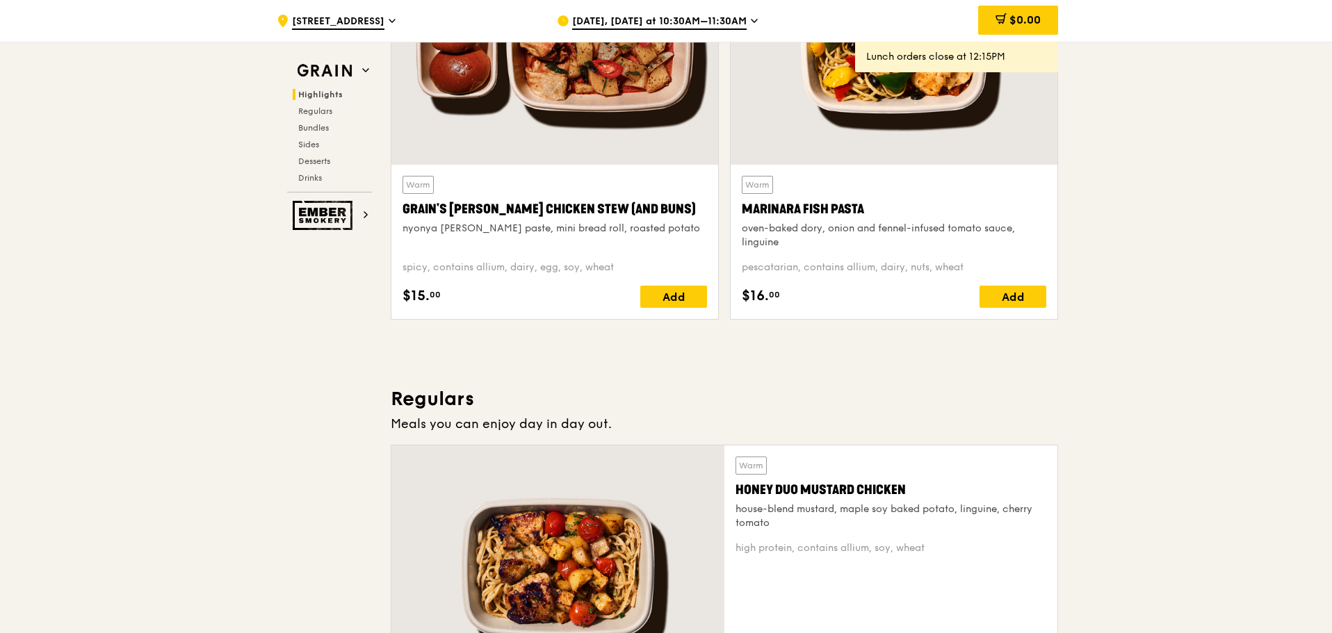
scroll to position [765, 0]
